Goal: Information Seeking & Learning: Learn about a topic

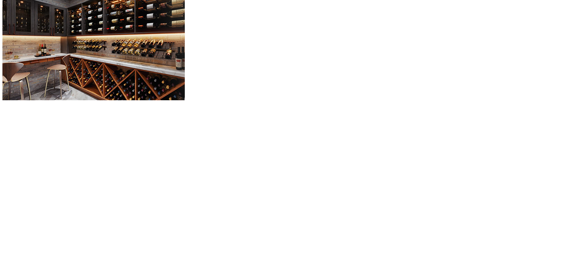
scroll to position [578, 0]
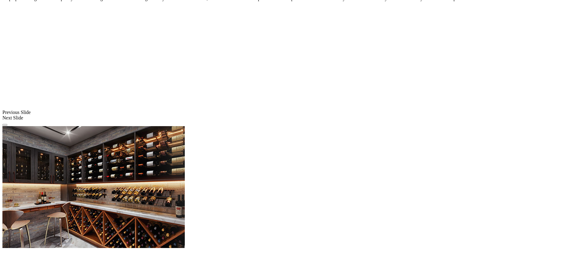
scroll to position [426, 0]
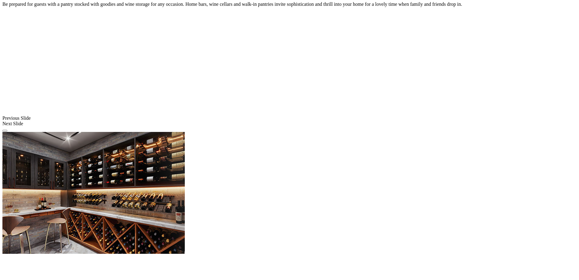
scroll to position [395, 0]
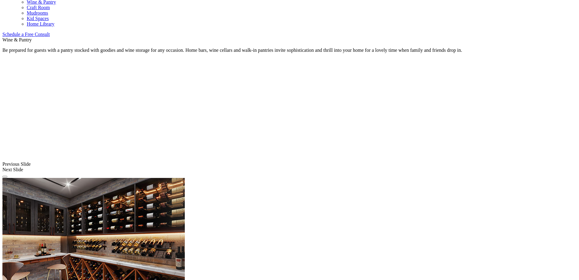
scroll to position [365, 0]
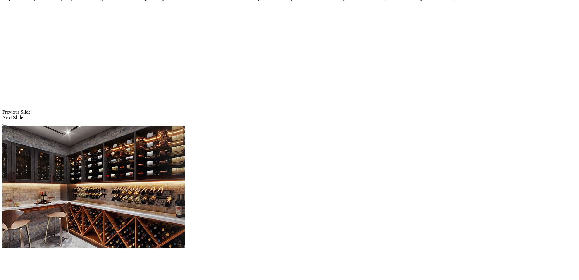
scroll to position [456, 0]
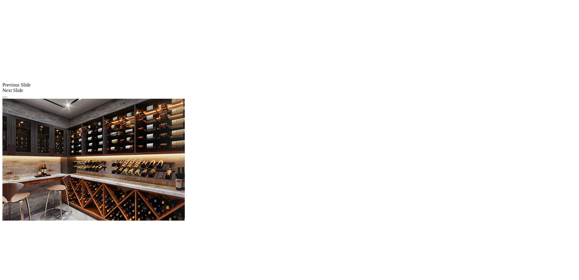
drag, startPoint x: 140, startPoint y: 64, endPoint x: 144, endPoint y: 64, distance: 4.6
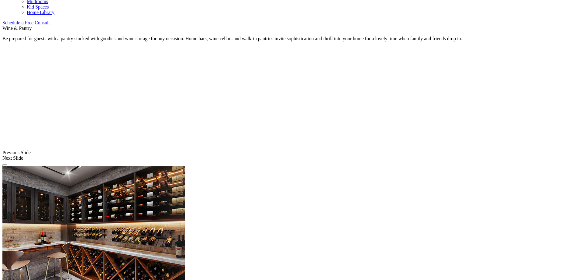
scroll to position [388, 0]
